Goal: Information Seeking & Learning: Understand process/instructions

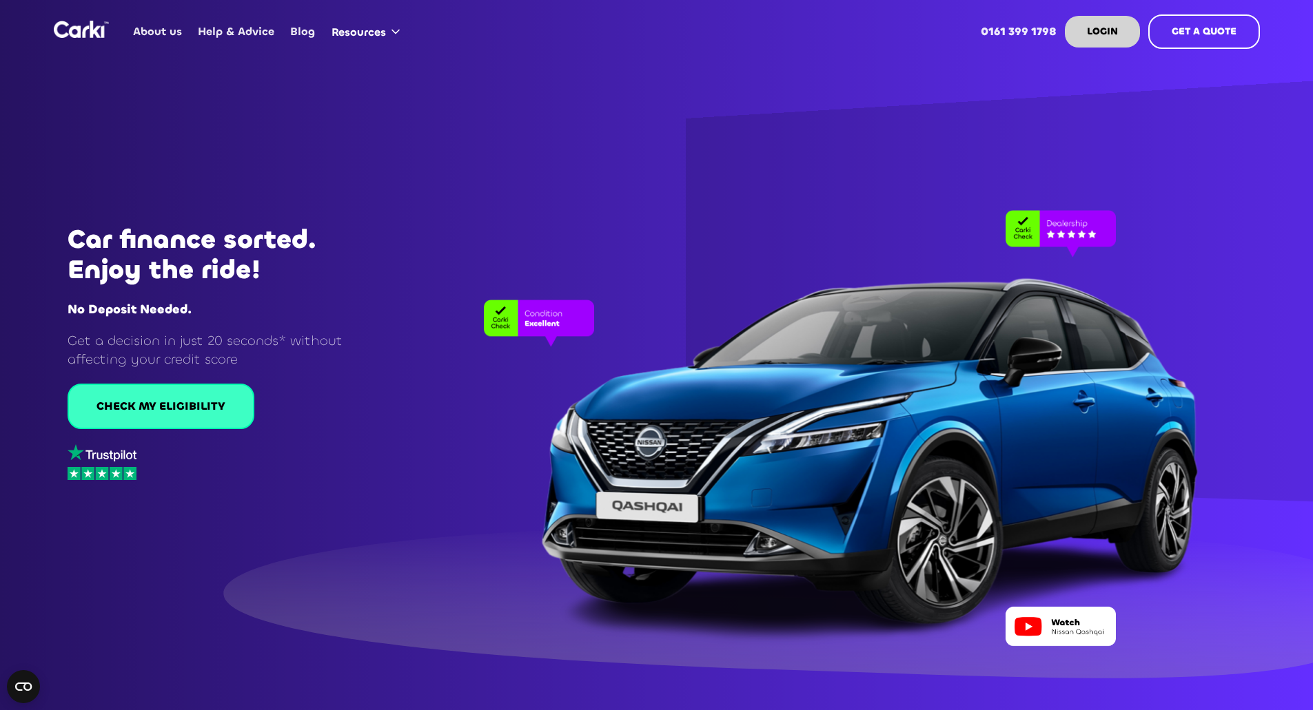
click at [125, 400] on div "CHECK MY ELIGIBILITY" at bounding box center [160, 406] width 129 height 15
click at [77, 32] on img "home" at bounding box center [81, 29] width 55 height 17
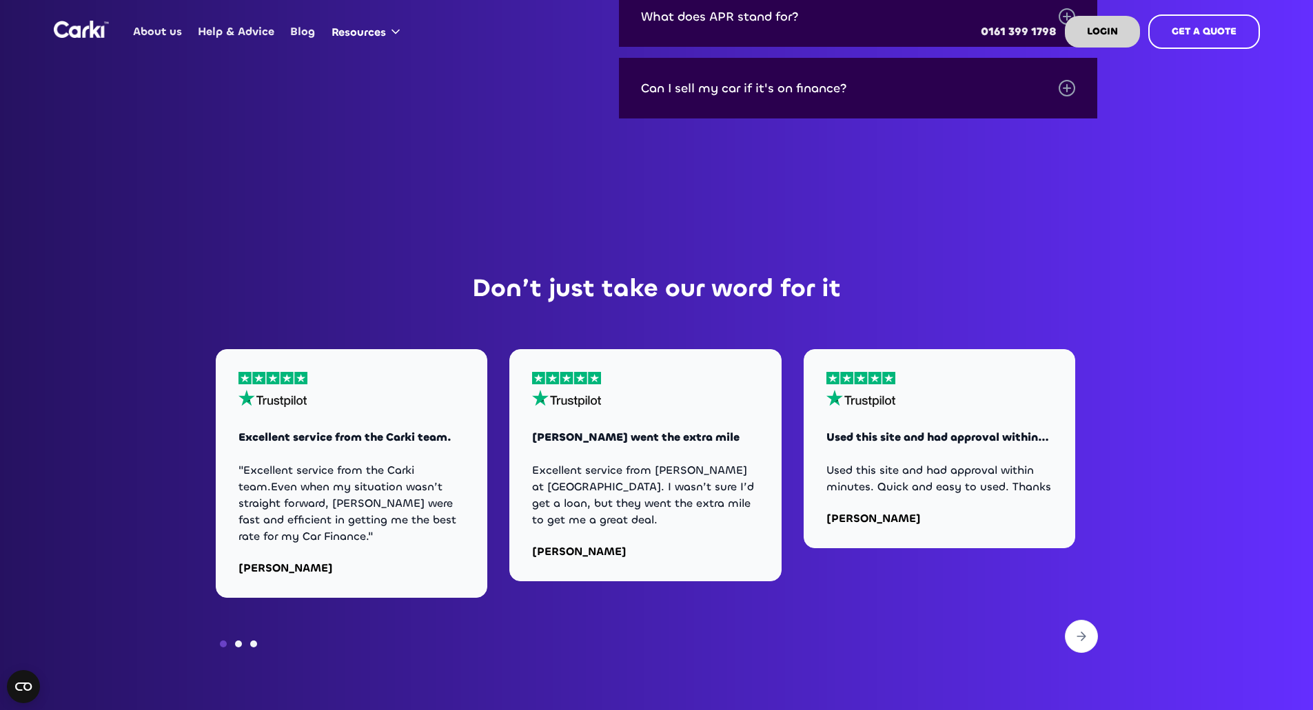
scroll to position [5581, 0]
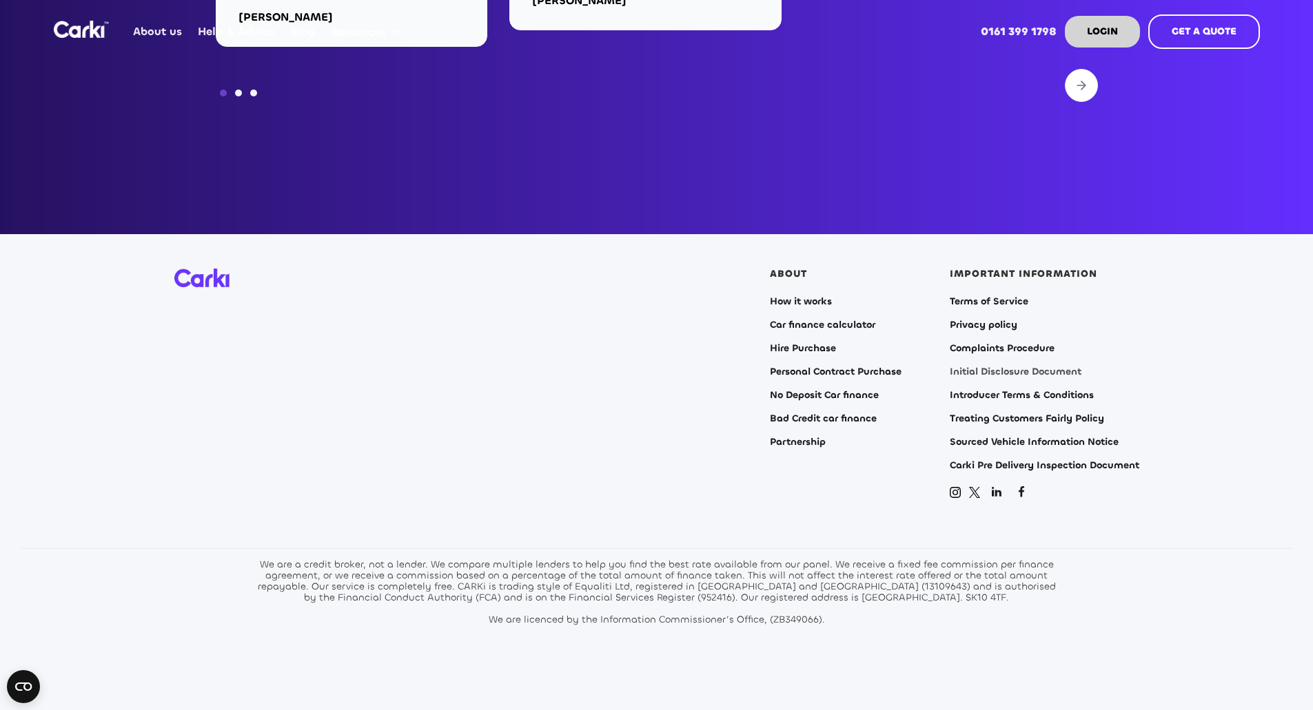
click at [976, 367] on link "Initial Disclosure Document" at bounding box center [1016, 372] width 132 height 11
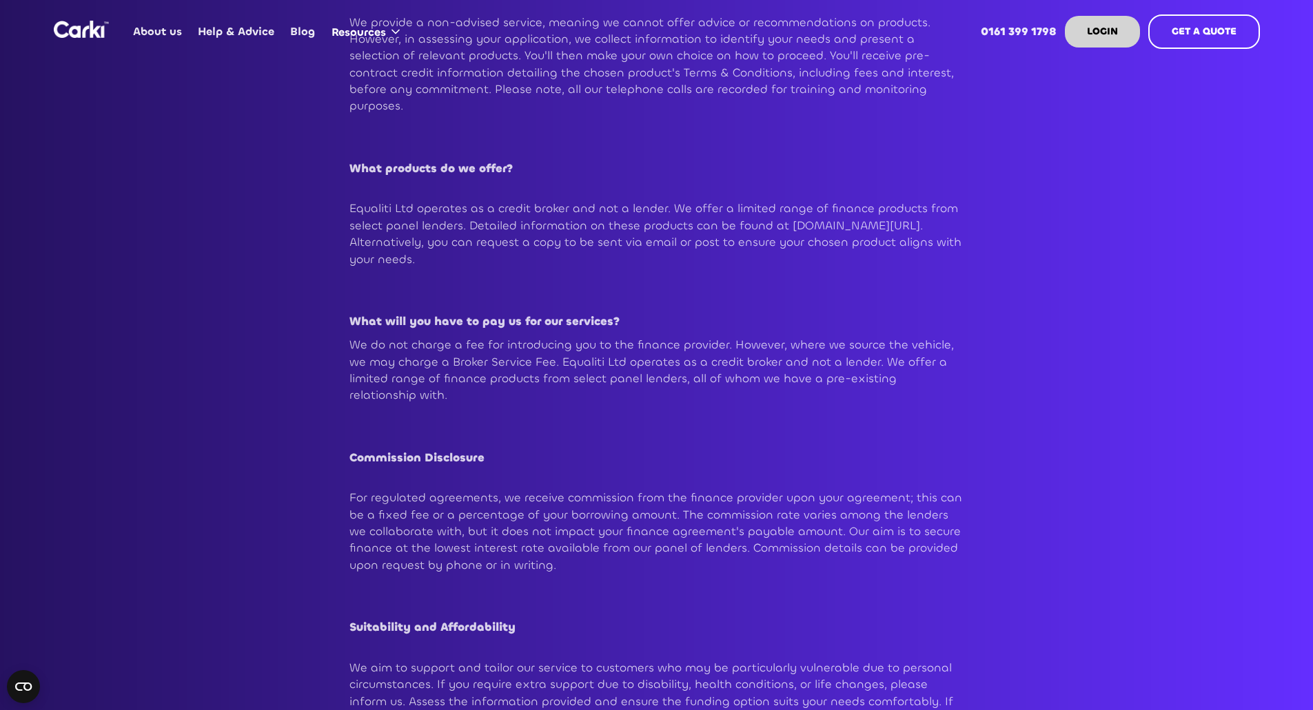
scroll to position [758, 0]
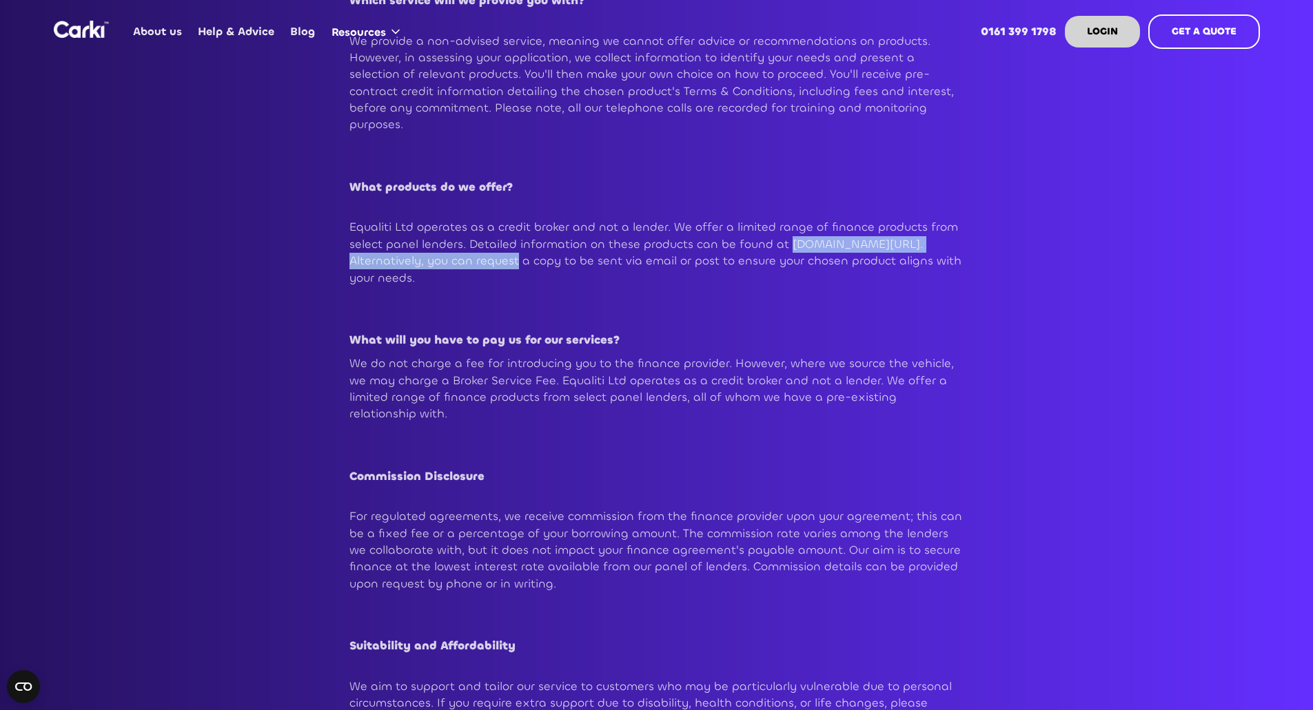
drag, startPoint x: 352, startPoint y: 246, endPoint x: 650, endPoint y: 243, distance: 298.4
click at [650, 243] on p "Equaliti Ltd operates as a credit broker and not a lender. We offer a limited r…" at bounding box center [656, 252] width 615 height 67
copy p "www.equalitifinance.com/finance-products-explained"
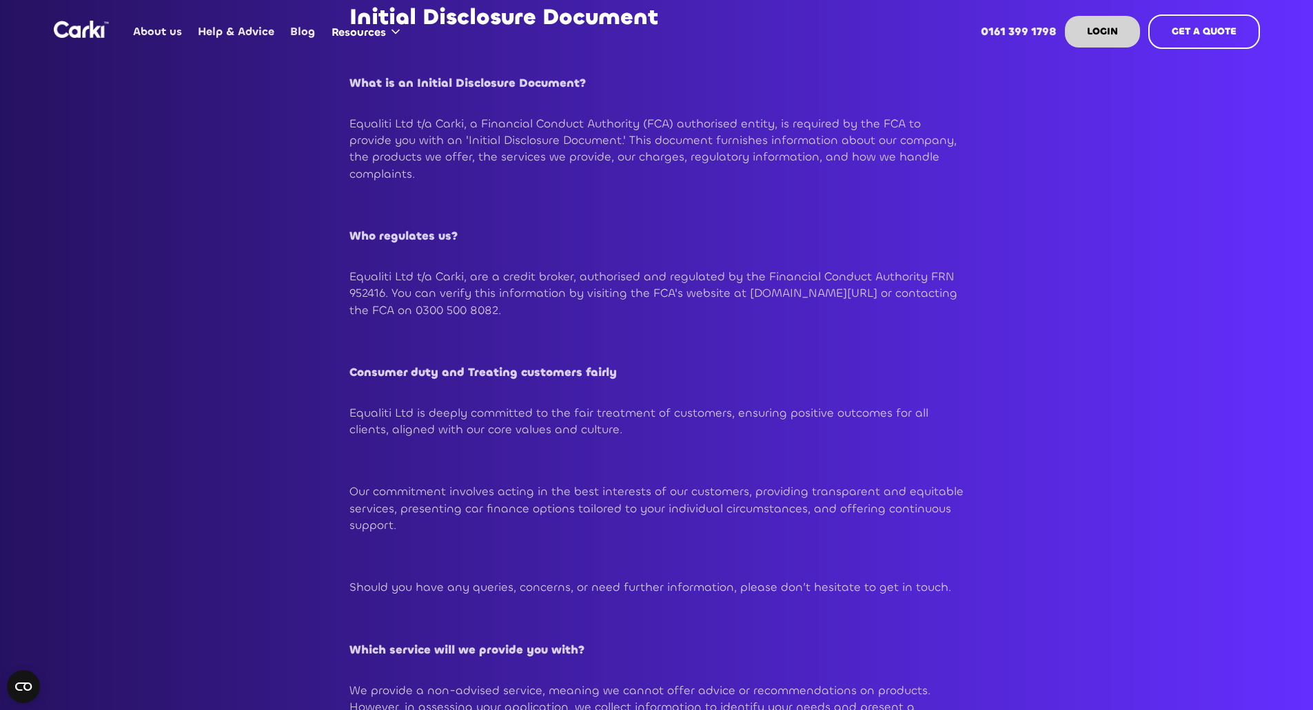
scroll to position [0, 0]
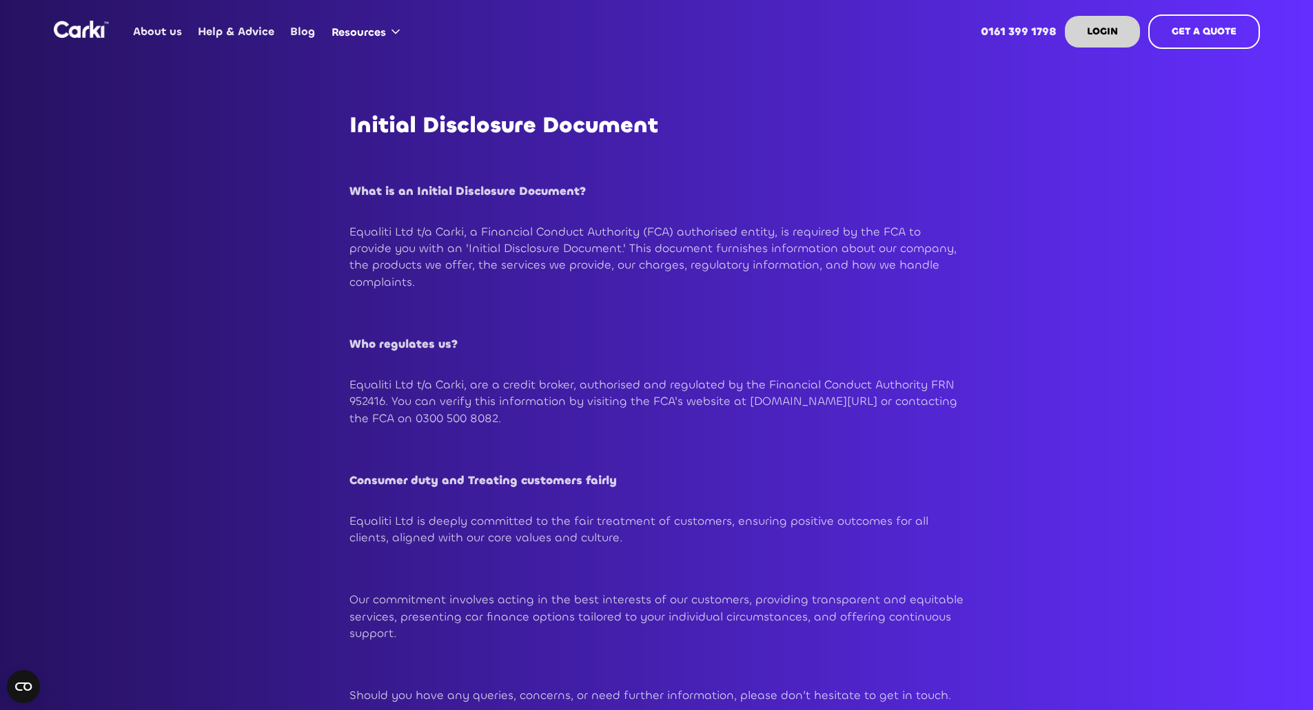
click at [77, 31] on img "home" at bounding box center [81, 29] width 55 height 17
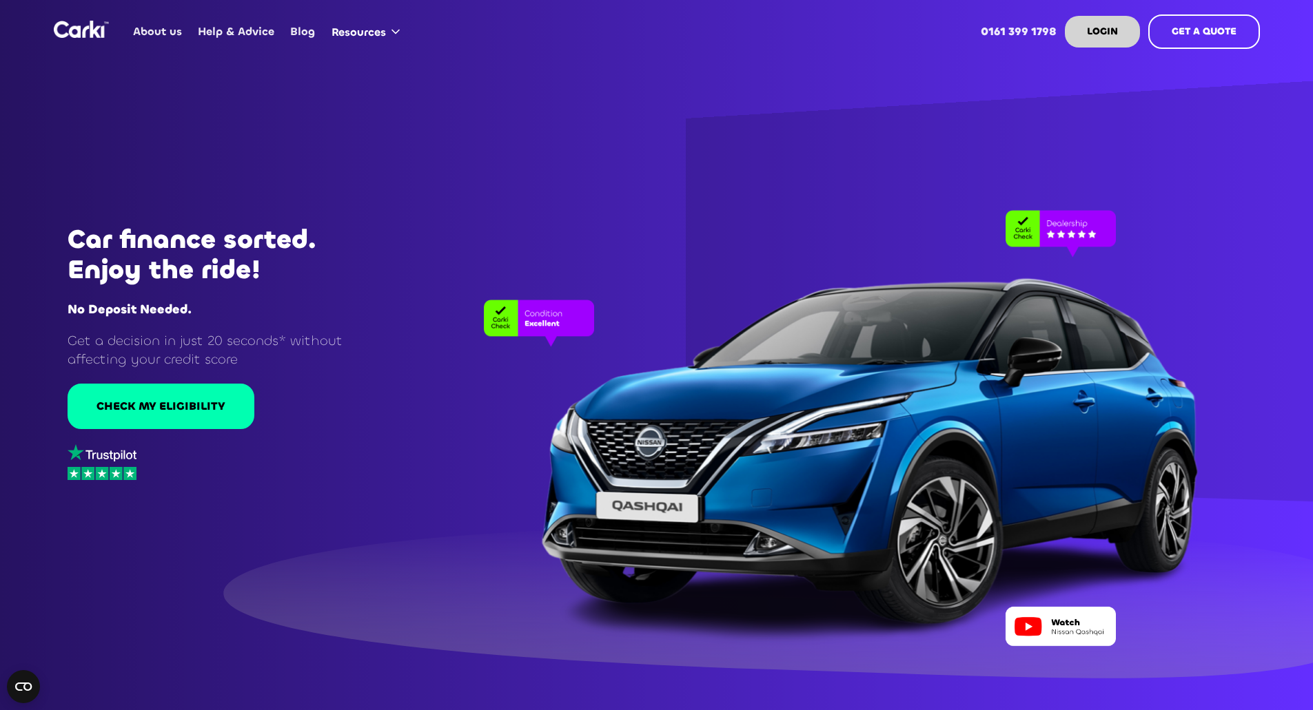
click at [152, 31] on link "About us" at bounding box center [157, 32] width 65 height 54
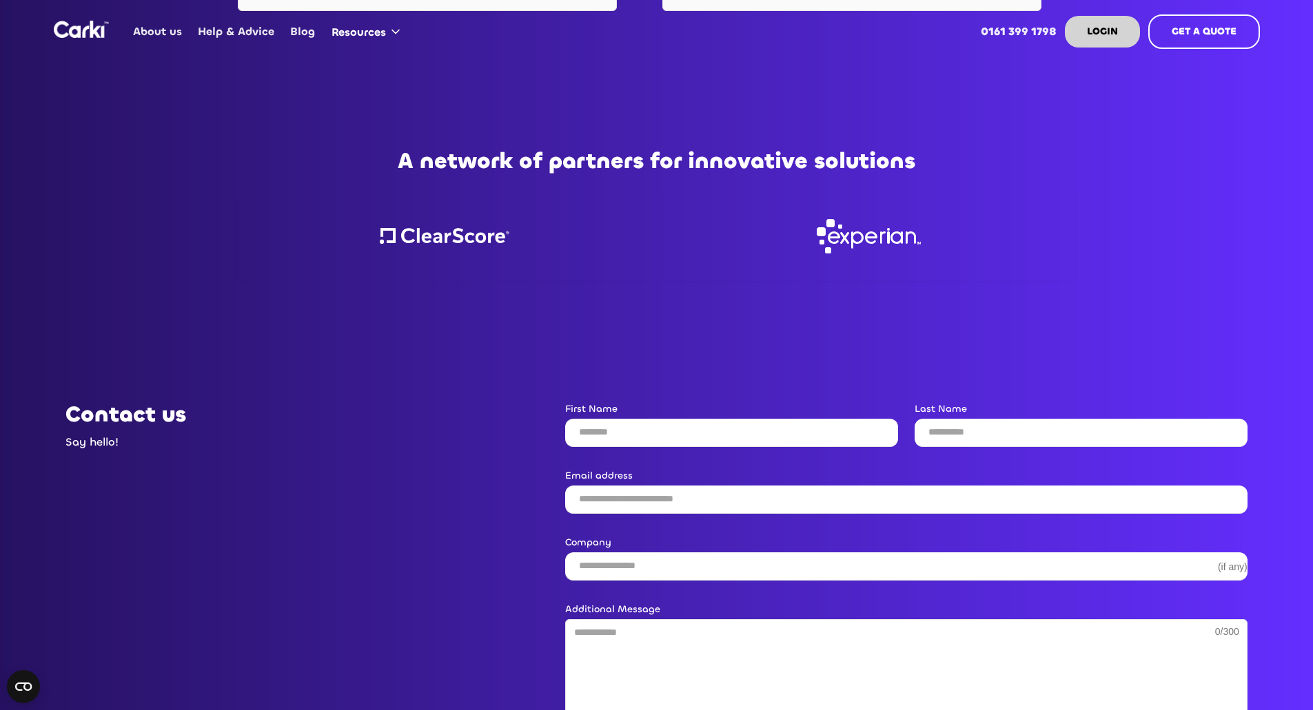
scroll to position [2136, 0]
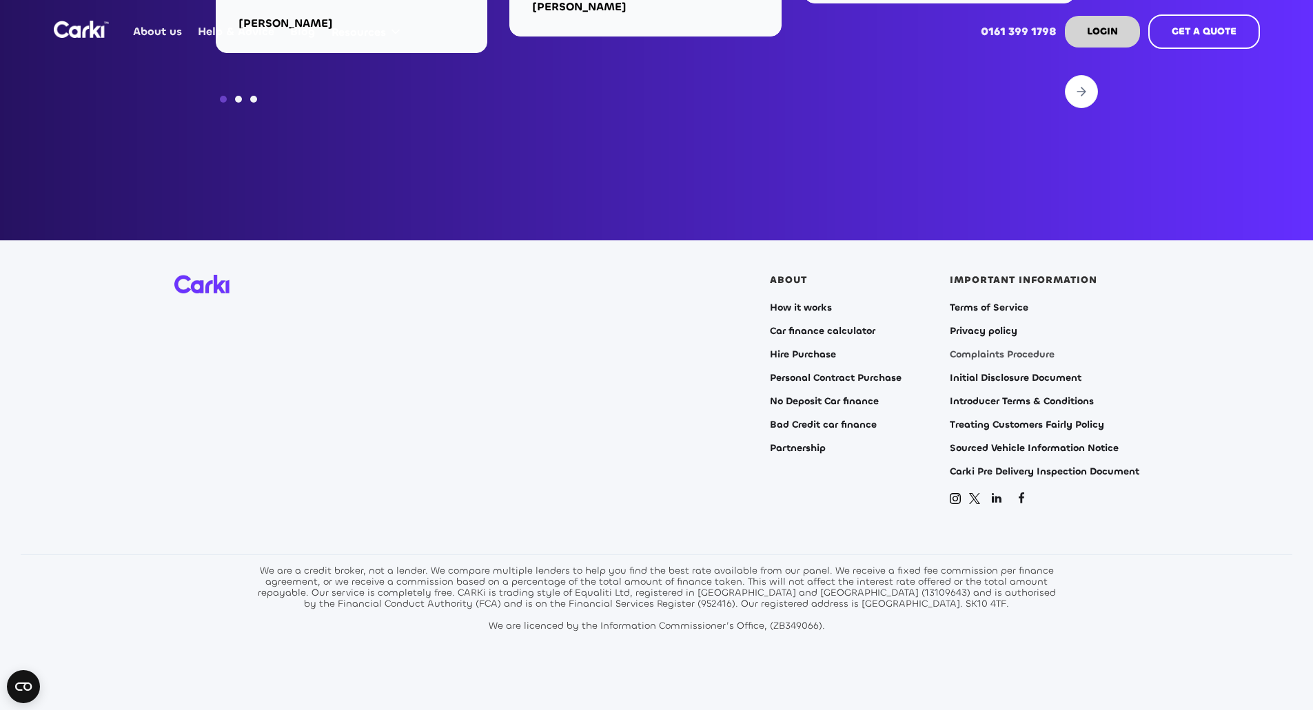
scroll to position [5581, 0]
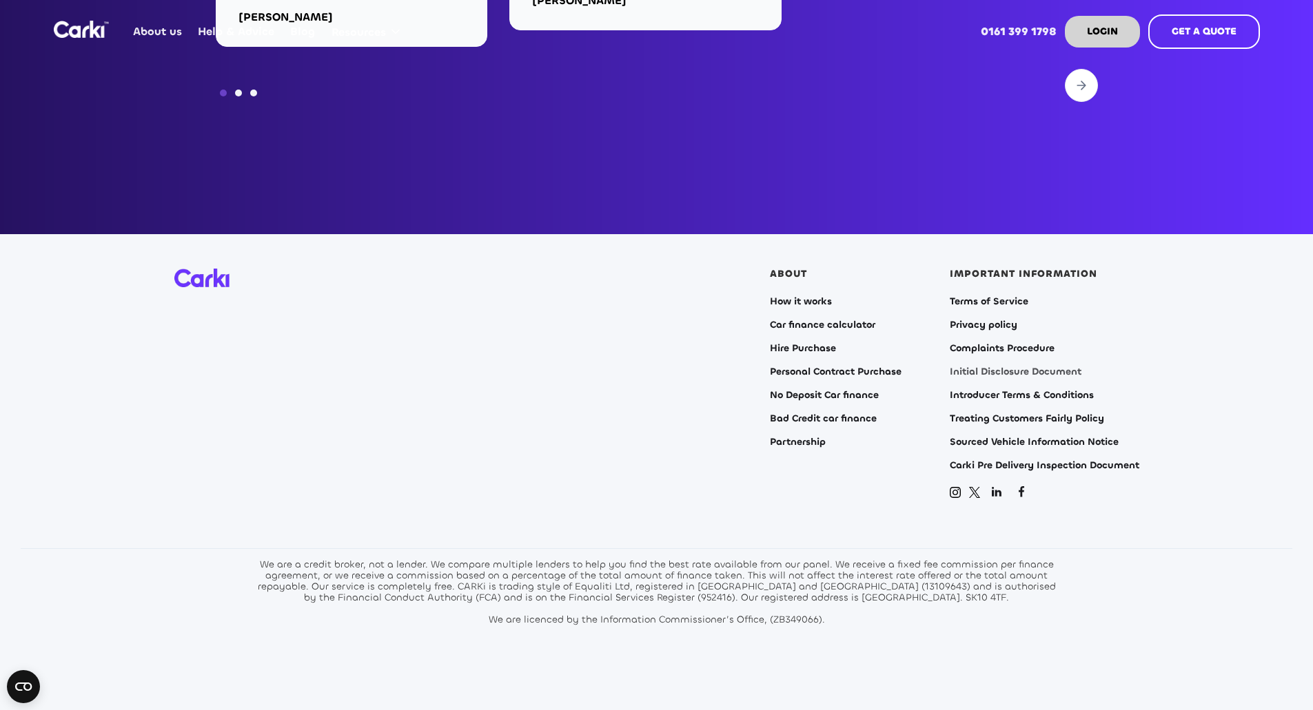
click at [1043, 367] on link "Initial Disclosure Document" at bounding box center [1016, 372] width 132 height 11
